Goal: Task Accomplishment & Management: Use online tool/utility

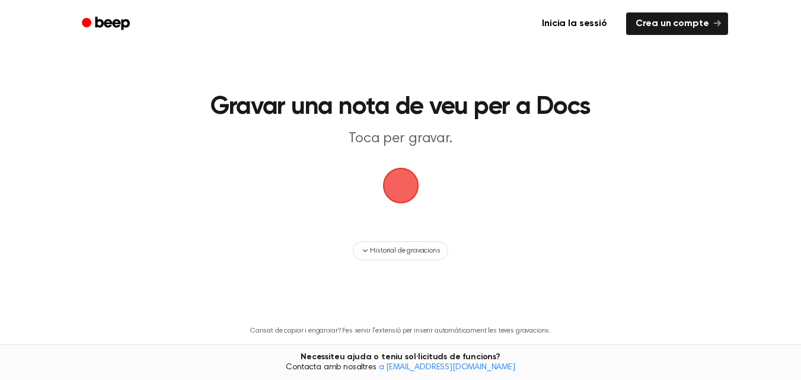
click at [413, 180] on span "button" at bounding box center [401, 185] width 66 height 66
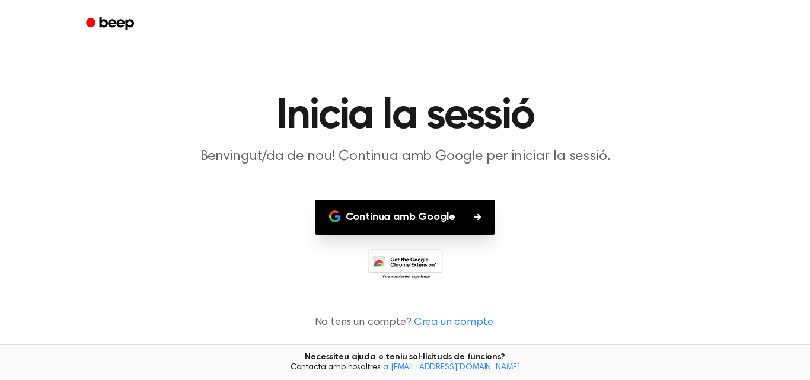
click at [435, 222] on font "Continua amb Google" at bounding box center [401, 217] width 110 height 11
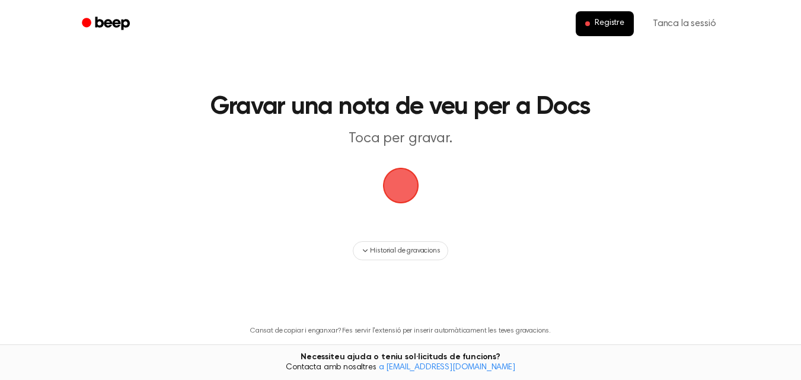
click at [401, 179] on span "button" at bounding box center [400, 185] width 33 height 33
